Goal: Find specific page/section: Find specific page/section

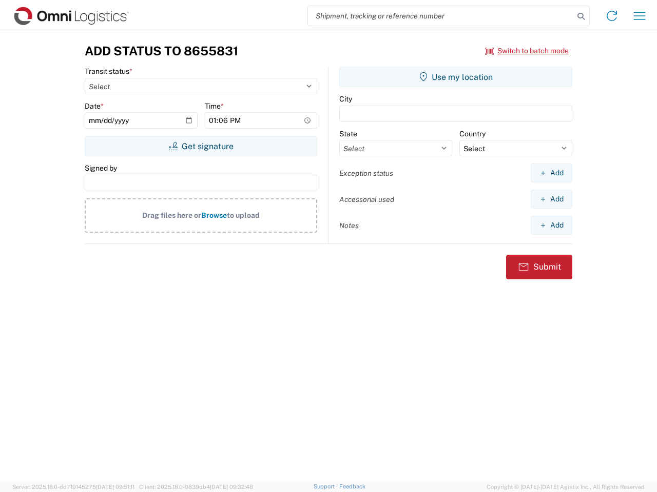
click at [441, 16] on input "search" at bounding box center [441, 15] width 266 height 19
click at [581, 16] on icon at bounding box center [581, 16] width 14 height 14
click at [612, 16] on icon at bounding box center [611, 16] width 16 height 16
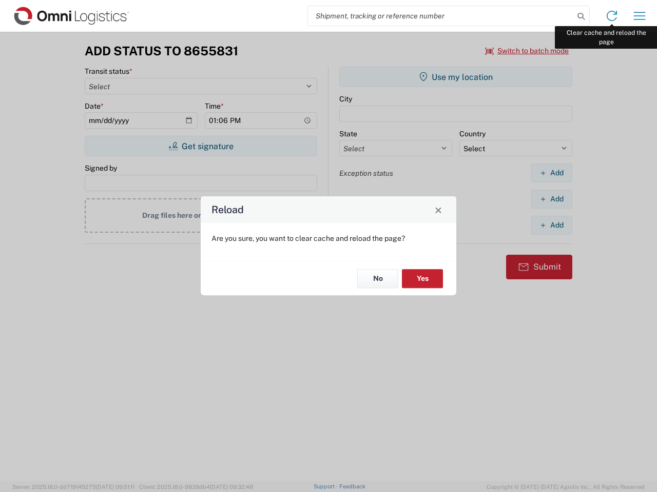
click at [639, 16] on div "Reload Are you sure, you want to clear cache and reload the page? No Yes" at bounding box center [328, 246] width 657 height 492
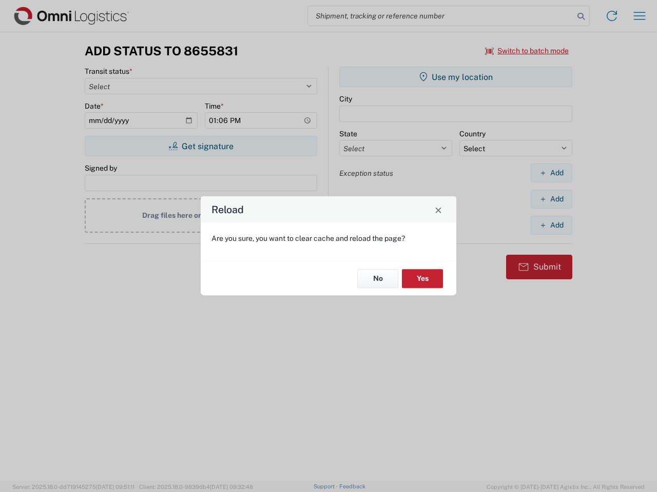
click at [527, 51] on div "Reload Are you sure, you want to clear cache and reload the page? No Yes" at bounding box center [328, 246] width 657 height 492
click at [201, 146] on div "Reload Are you sure, you want to clear cache and reload the page? No Yes" at bounding box center [328, 246] width 657 height 492
click at [456, 77] on div "Reload Are you sure, you want to clear cache and reload the page? No Yes" at bounding box center [328, 246] width 657 height 492
click at [551, 173] on div "Reload Are you sure, you want to clear cache and reload the page? No Yes" at bounding box center [328, 246] width 657 height 492
click at [551, 199] on div "Reload Are you sure, you want to clear cache and reload the page? No Yes" at bounding box center [328, 246] width 657 height 492
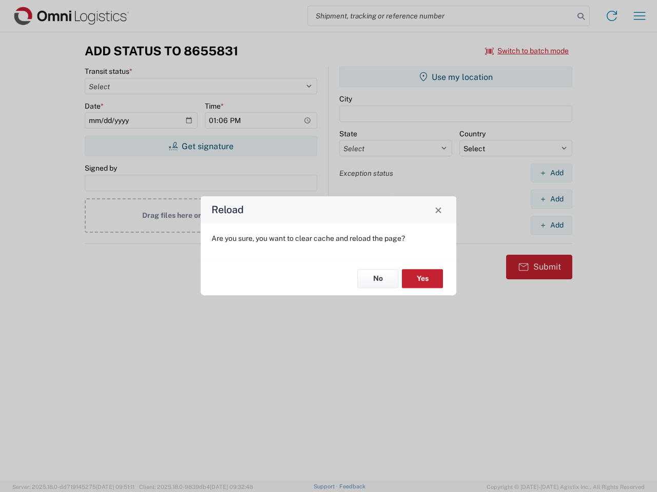
click at [551, 225] on div "Reload Are you sure, you want to clear cache and reload the page? No Yes" at bounding box center [328, 246] width 657 height 492
